Goal: Obtain resource: Obtain resource

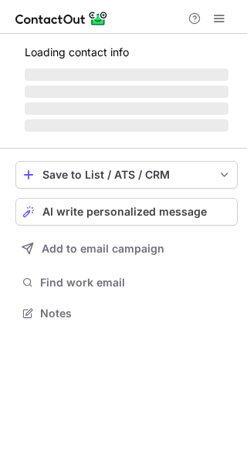
scroll to position [312, 247]
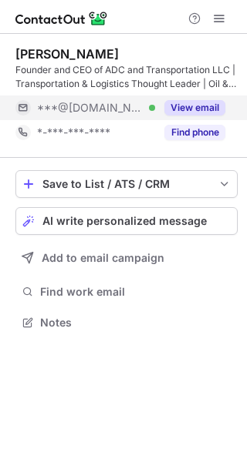
click at [189, 106] on button "View email" at bounding box center [194, 107] width 61 height 15
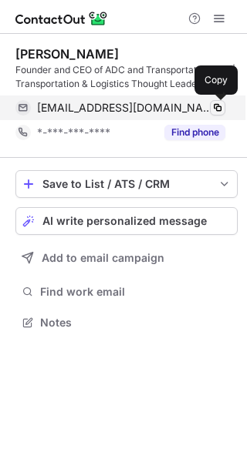
click at [220, 109] on span at bounding box center [217, 108] width 12 height 12
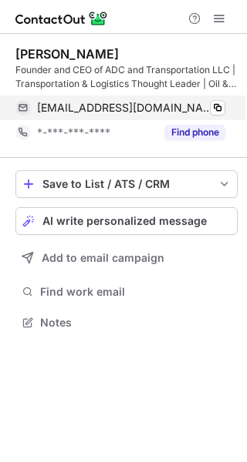
scroll to position [312, 247]
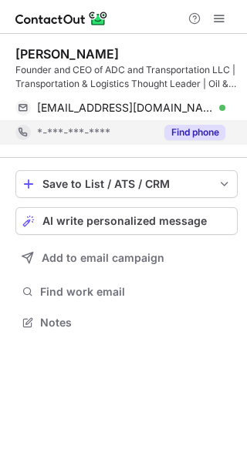
click at [190, 136] on button "Find phone" at bounding box center [194, 132] width 61 height 15
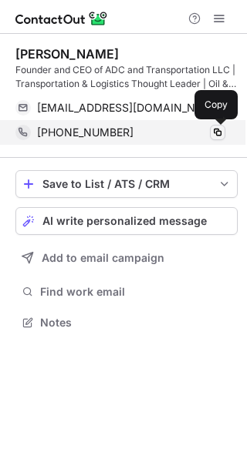
click at [218, 135] on span at bounding box center [217, 132] width 12 height 12
